Goal: Find specific page/section: Find specific page/section

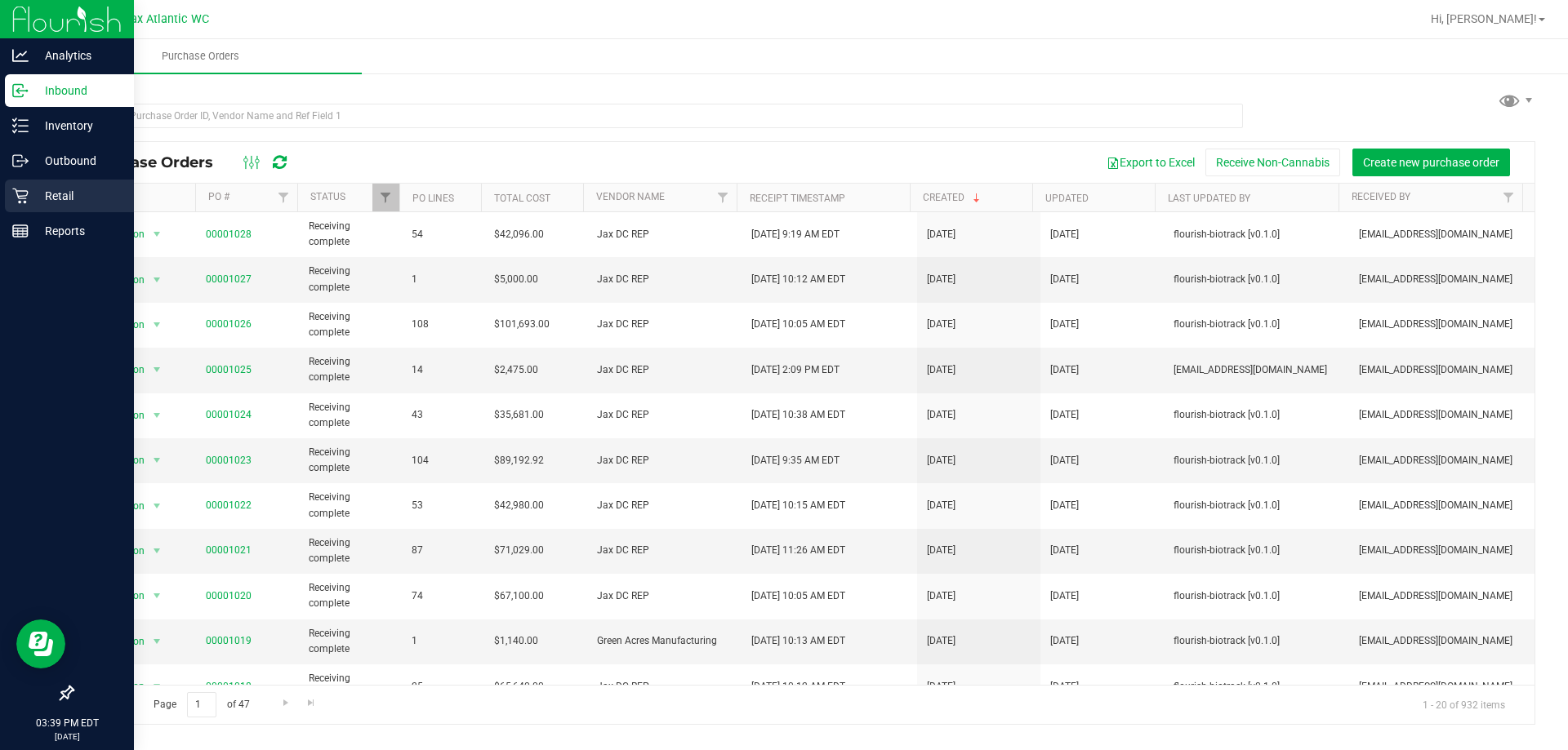
click at [23, 198] on icon at bounding box center [20, 196] width 16 height 16
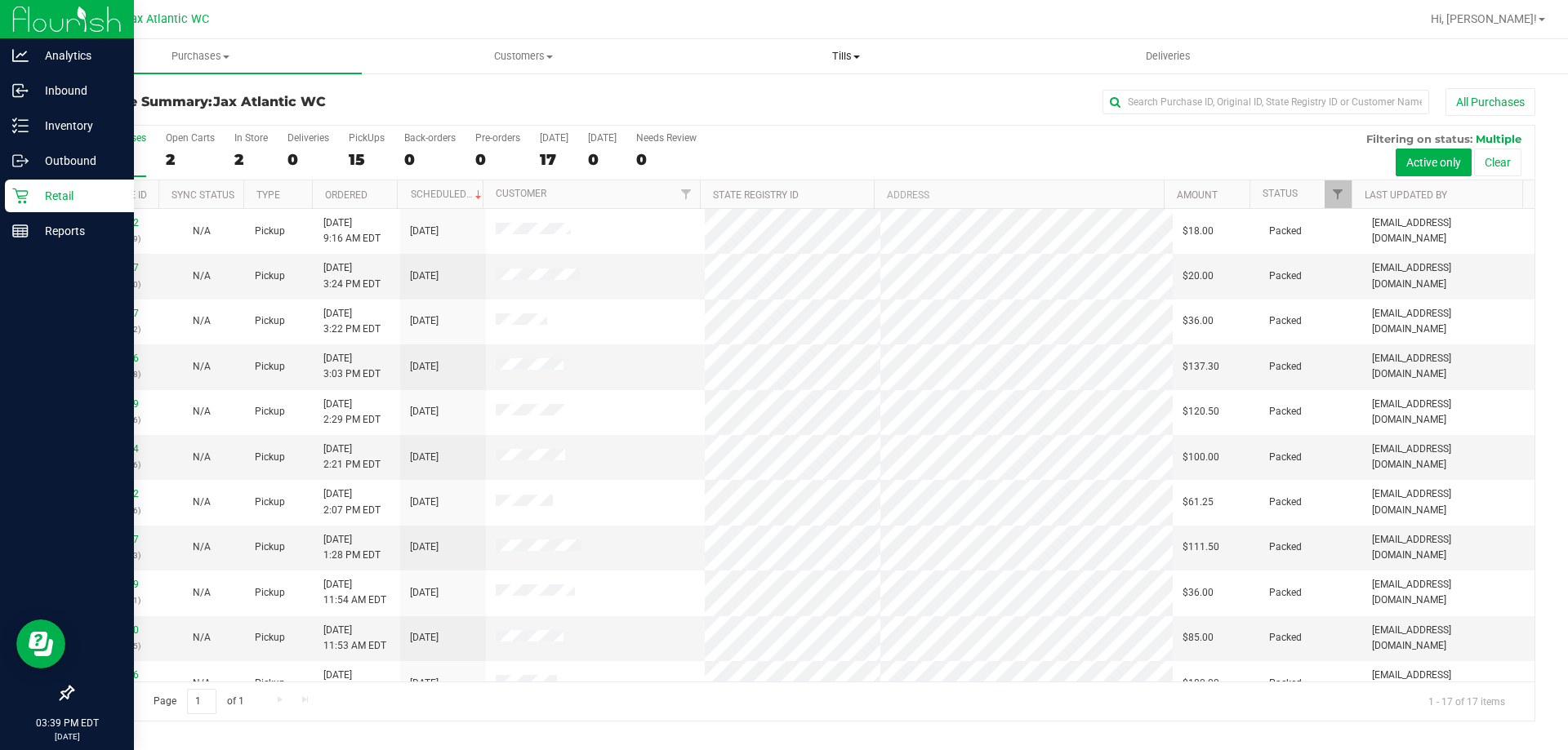
click at [840, 55] on span "Tills" at bounding box center [846, 56] width 321 height 15
click at [779, 93] on span "Manage tills" at bounding box center [739, 98] width 110 height 14
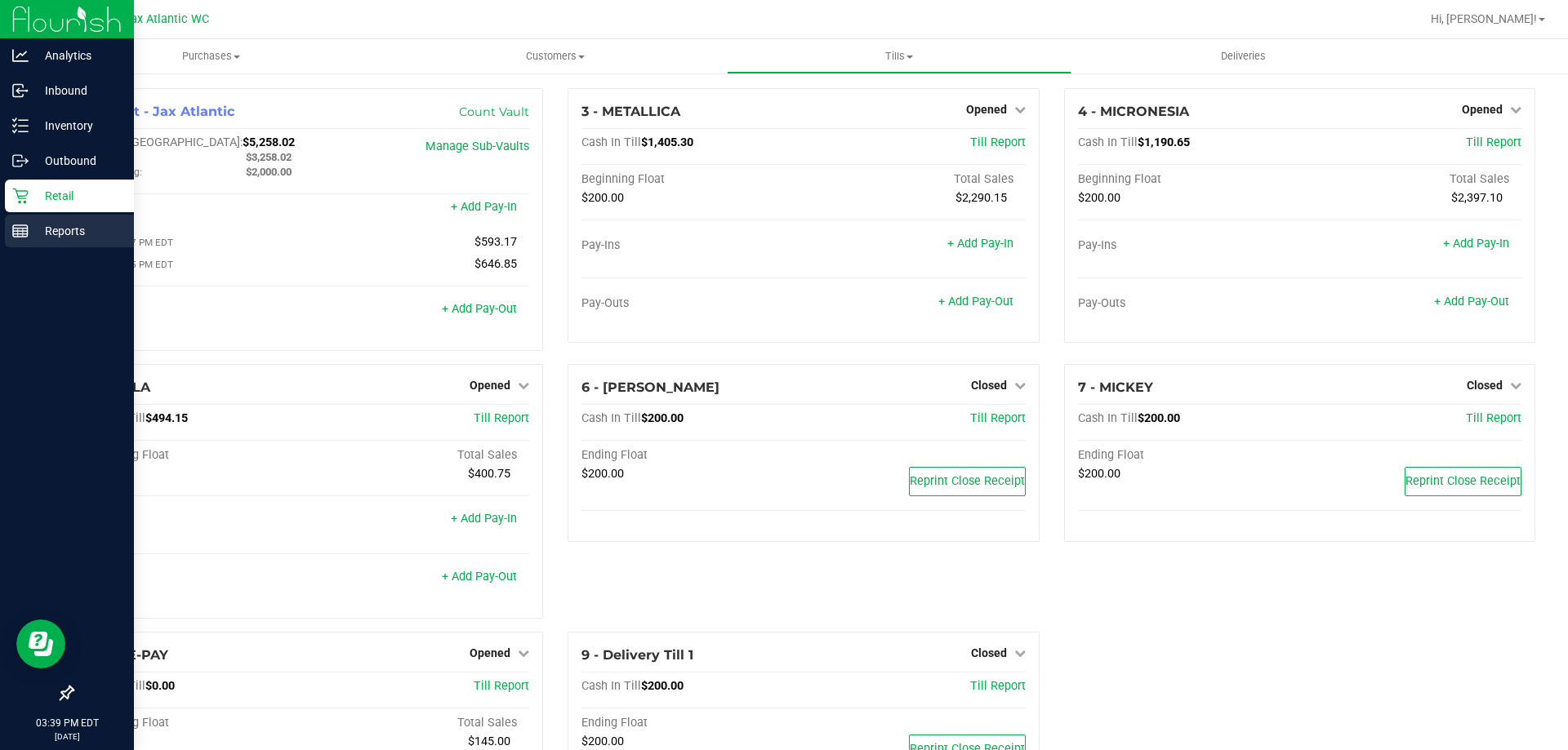
click at [41, 232] on p "Reports" at bounding box center [78, 231] width 98 height 20
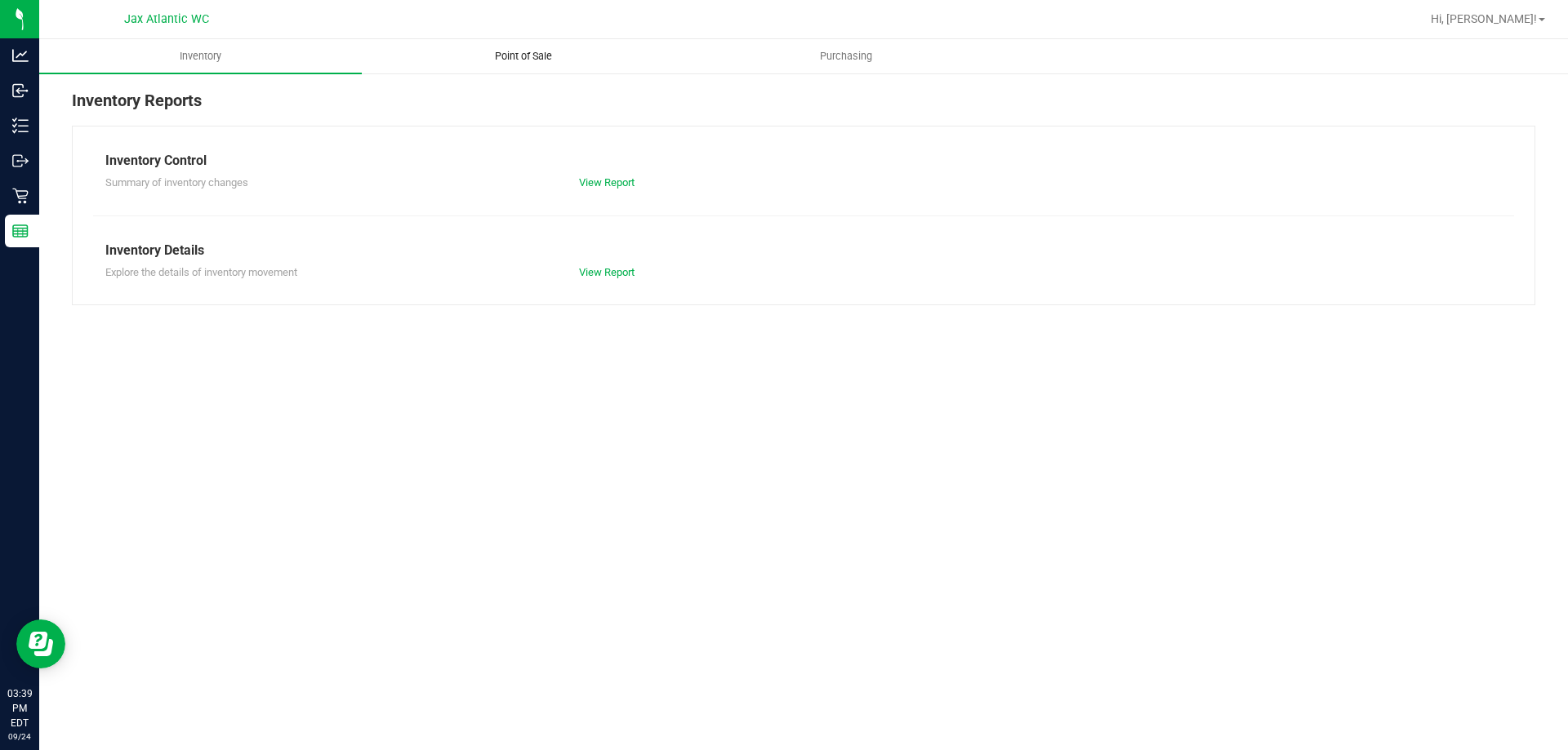
click at [534, 53] on span "Point of Sale" at bounding box center [523, 56] width 101 height 15
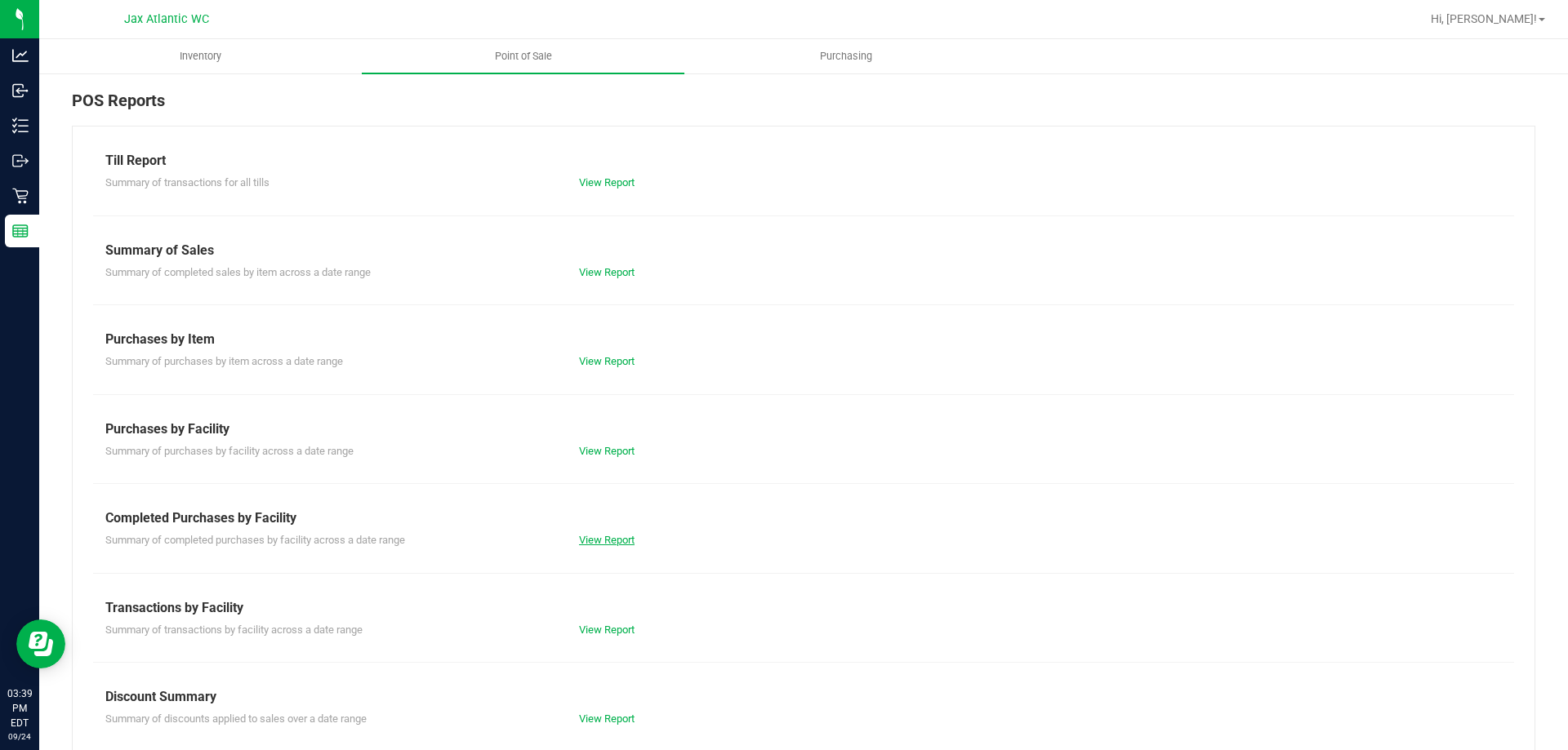
click at [611, 538] on link "View Report" at bounding box center [607, 540] width 55 height 12
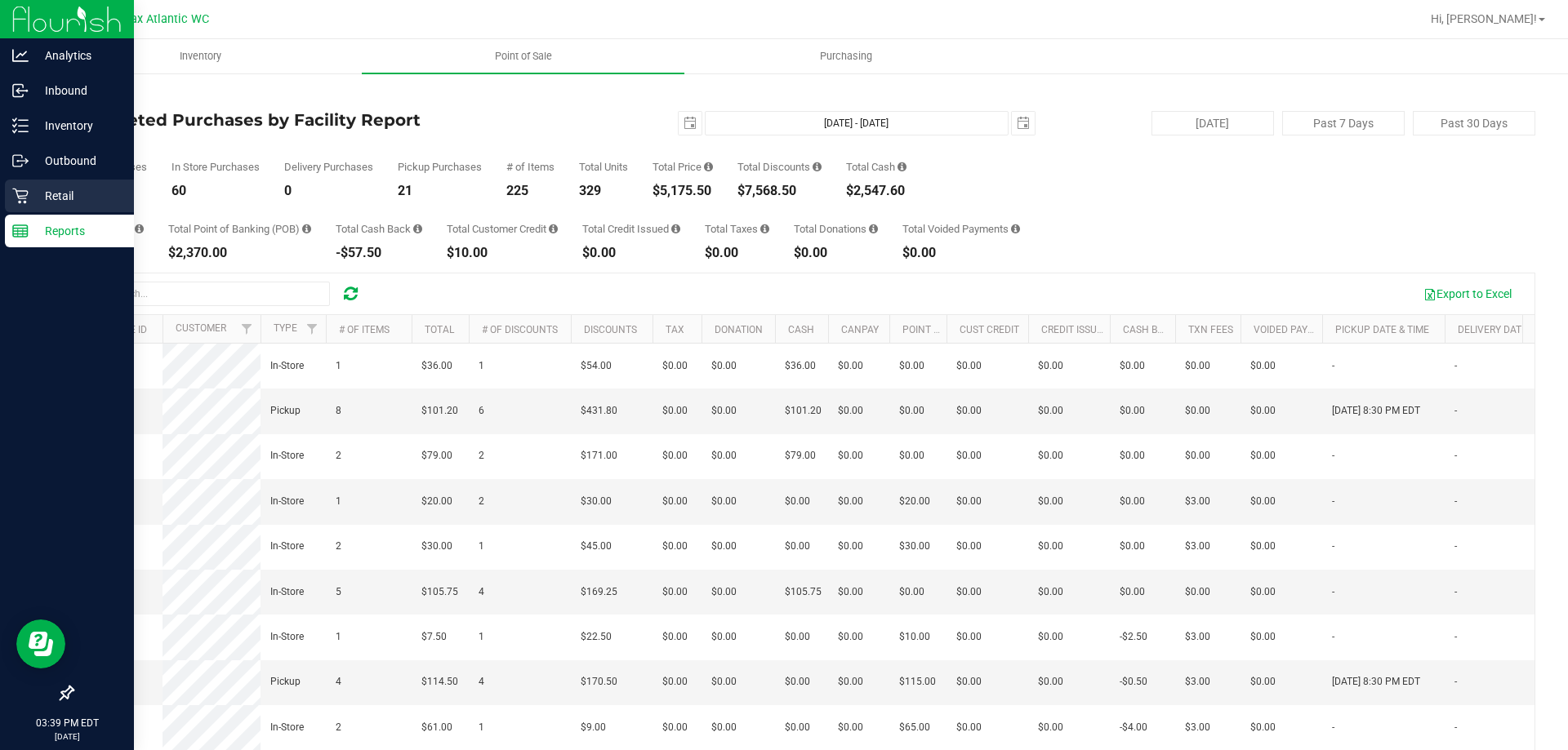
click at [34, 198] on p "Retail" at bounding box center [78, 196] width 98 height 20
